Goal: Find contact information: Find contact information

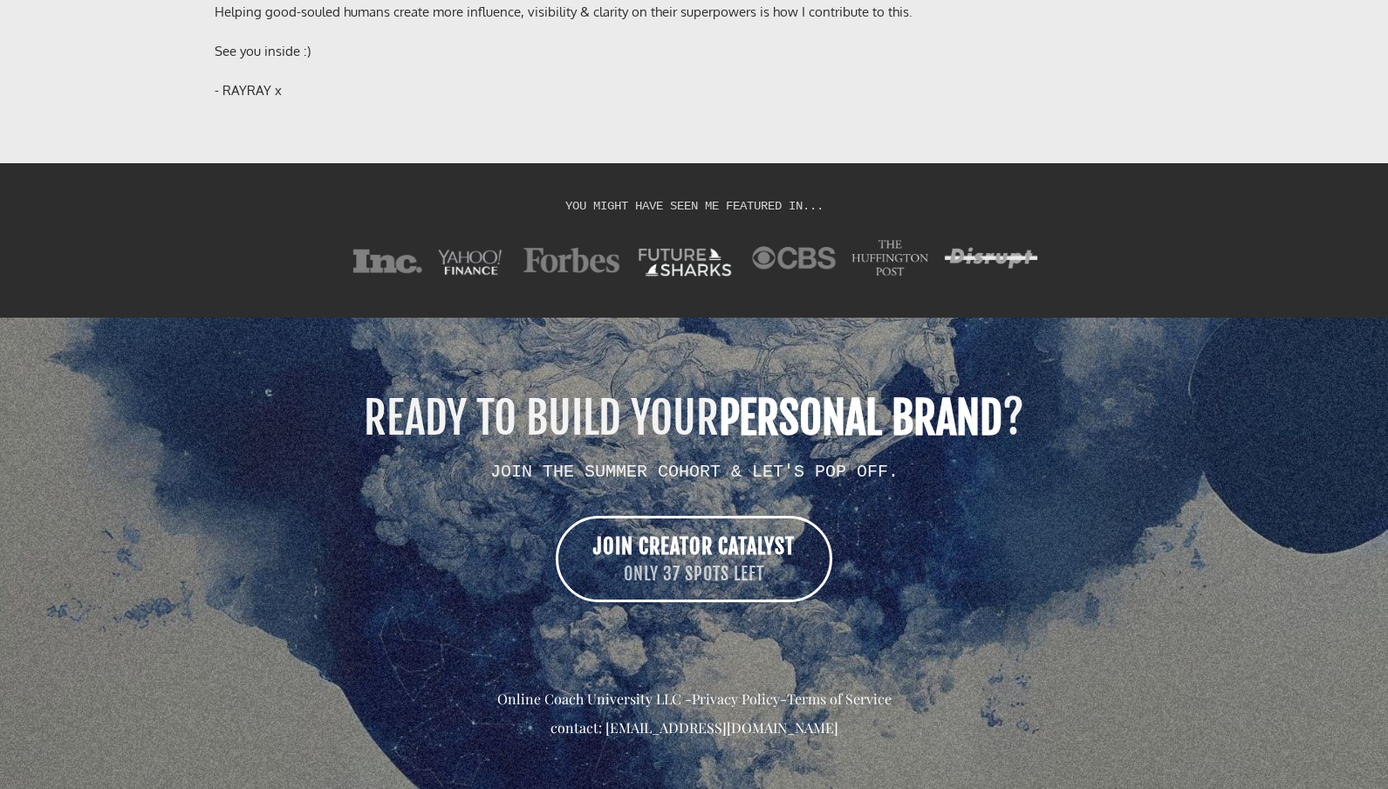
drag, startPoint x: 855, startPoint y: 705, endPoint x: 605, endPoint y: 708, distance: 249.5
click at [605, 718] on div "contact: [EMAIL_ADDRESS][DOMAIN_NAME]" at bounding box center [695, 728] width 960 height 20
copy div "[EMAIL_ADDRESS][DOMAIN_NAME]"
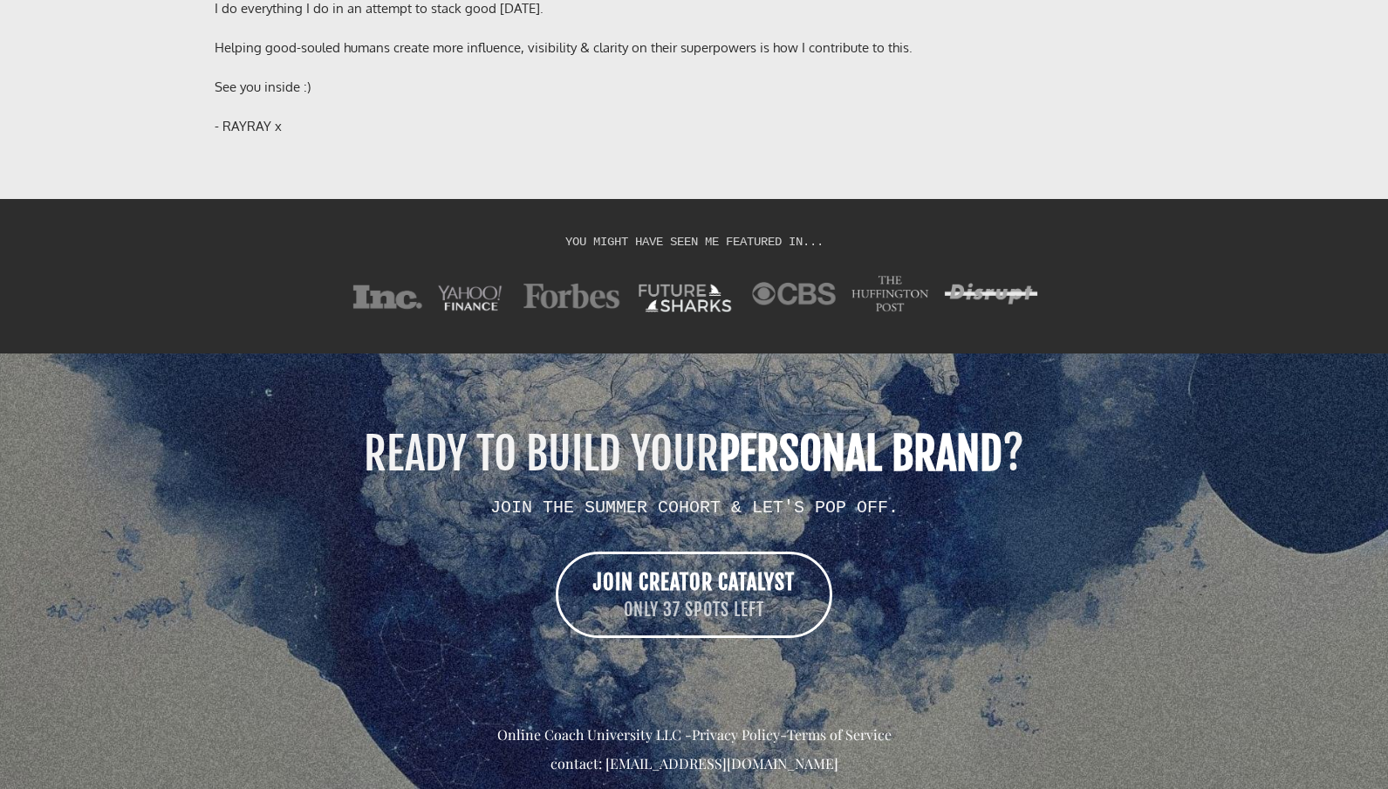
scroll to position [13046, 0]
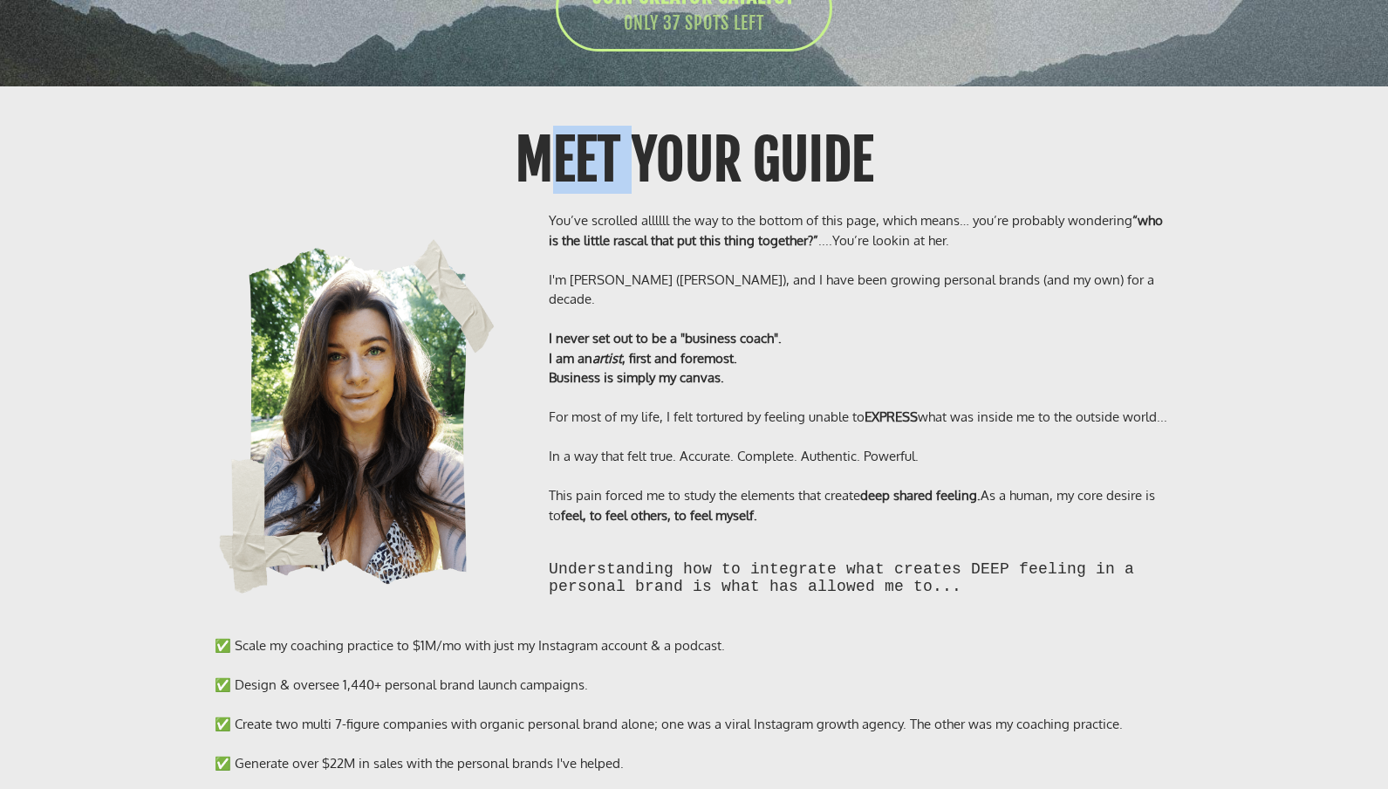
drag, startPoint x: 478, startPoint y: 136, endPoint x: 796, endPoint y: 256, distance: 339.6
click at [663, 162] on div "Meet Your GUIDE" at bounding box center [694, 160] width 824 height 68
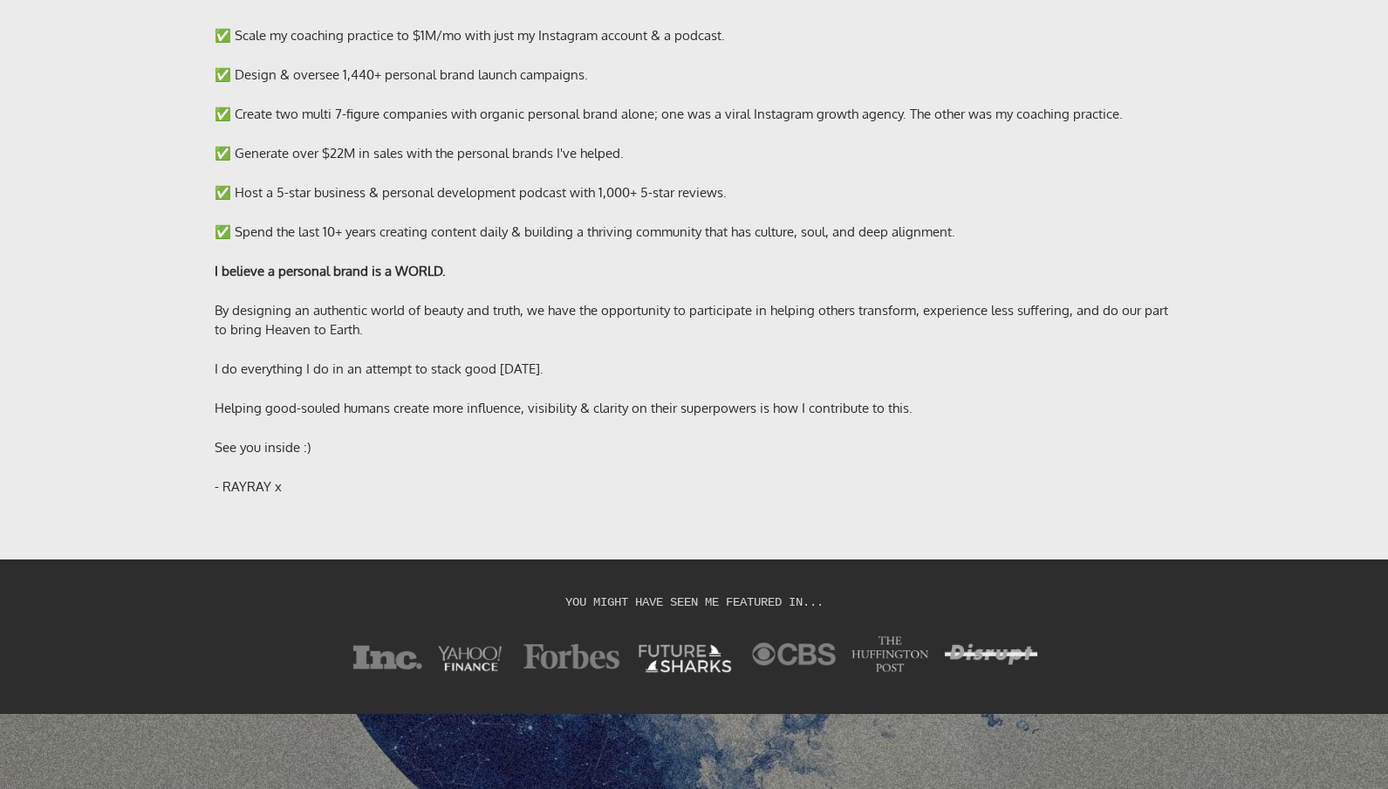
scroll to position [13430, 0]
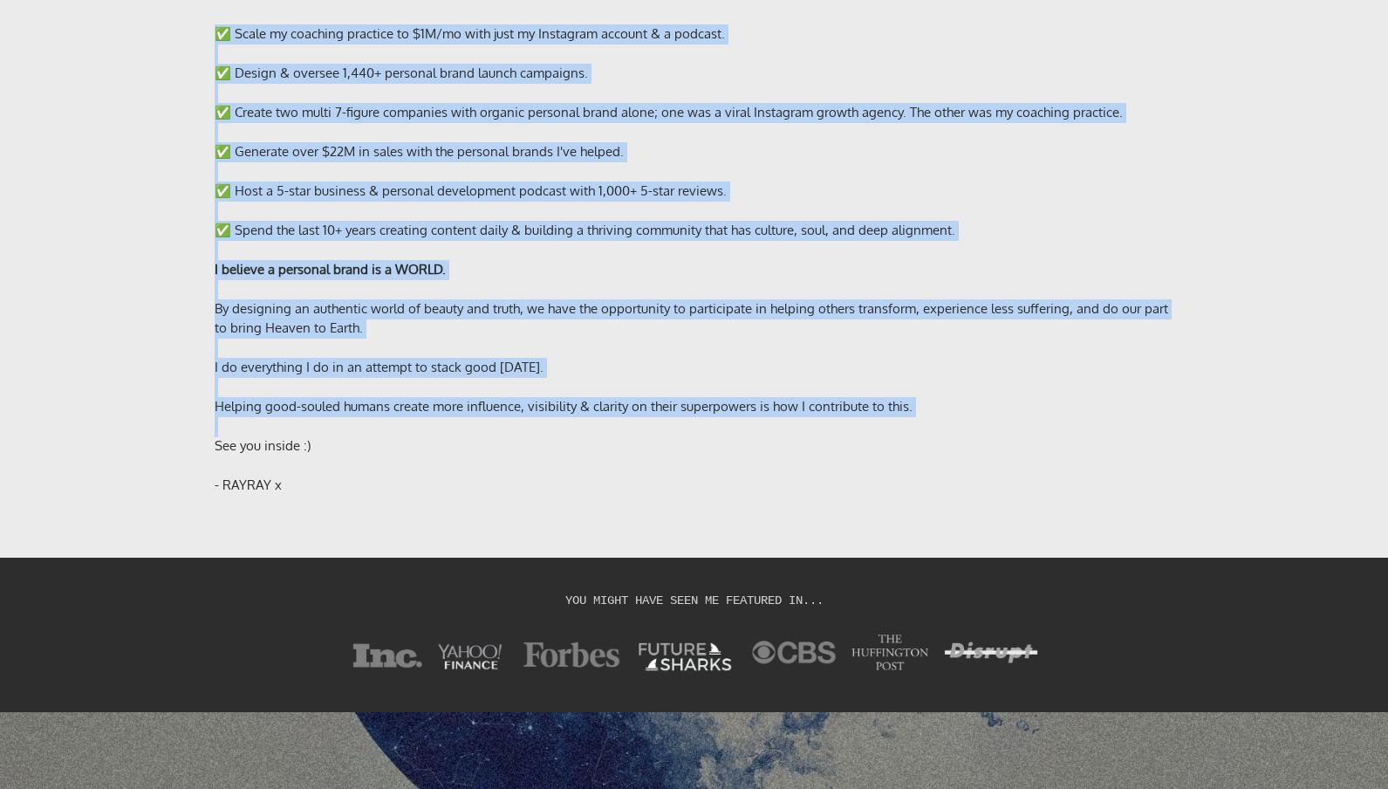
click at [493, 417] on div at bounding box center [695, 427] width 960 height 20
click at [499, 456] on div at bounding box center [695, 466] width 960 height 20
click at [591, 475] on div "✅ Scale my coaching practice to $1M/mo with just my Instagram account & a podca…" at bounding box center [694, 260] width 1021 height 506
copy div "Lore Ipsu DOLOR Sit’am consecte adipisc eli sed do eiu tempor in utla etdo, mag…"
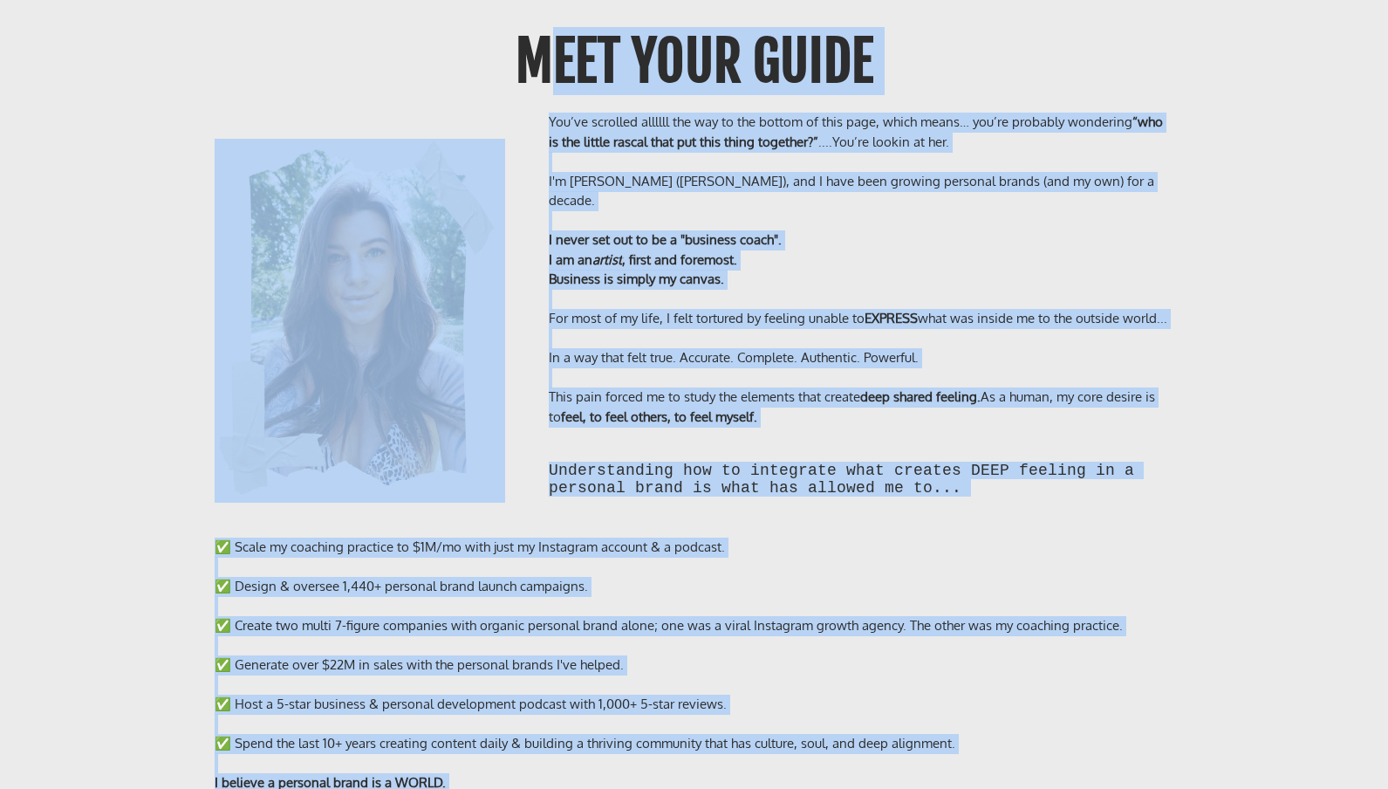
scroll to position [12784, 0]
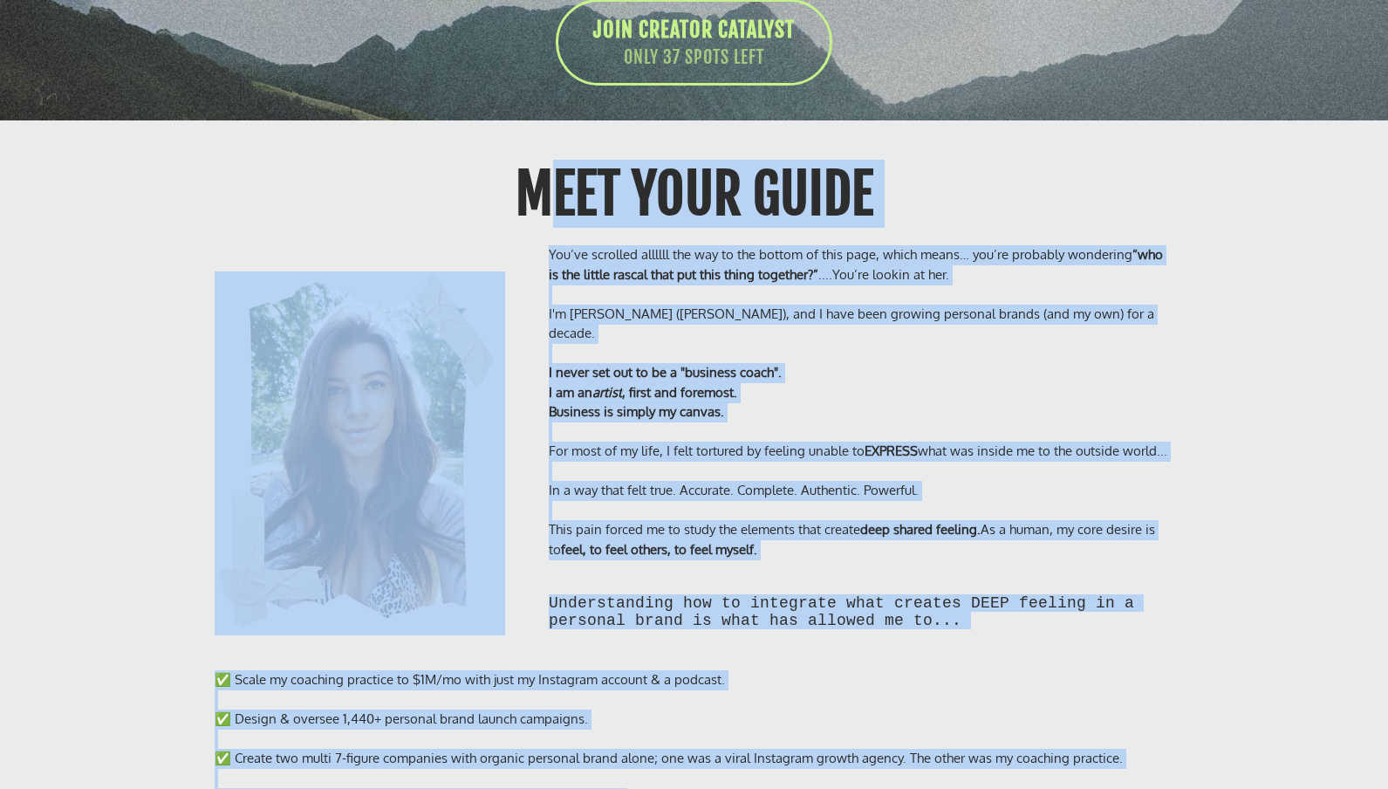
copy div "Lore Ipsu DOLOR Sit’am consecte adipisc eli sed do eiu tempor in utla etdo, mag…"
